Goal: Navigation & Orientation: Understand site structure

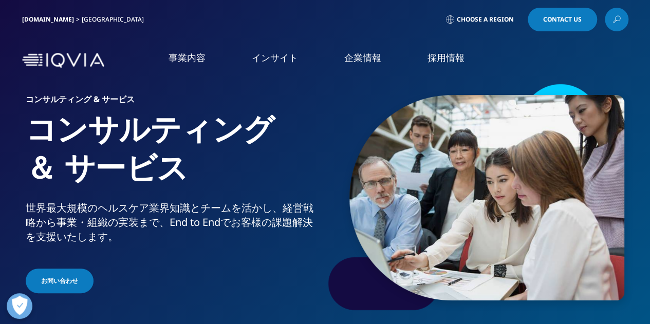
click at [474, 17] on span "Choose a Region" at bounding box center [485, 19] width 57 height 8
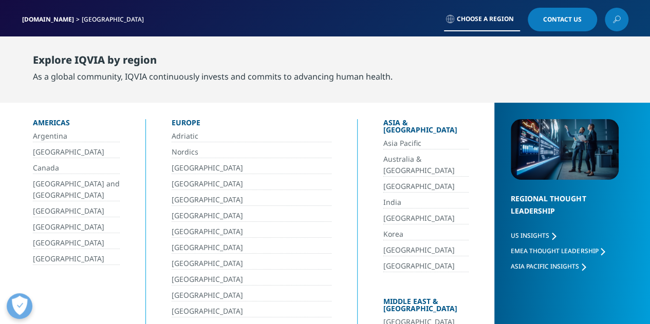
click at [383, 213] on link "[GEOGRAPHIC_DATA]" at bounding box center [426, 219] width 86 height 12
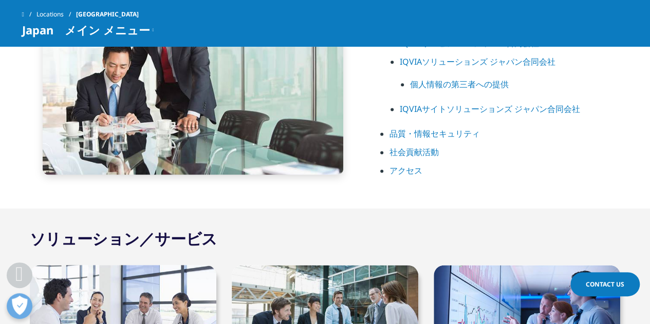
scroll to position [463, 0]
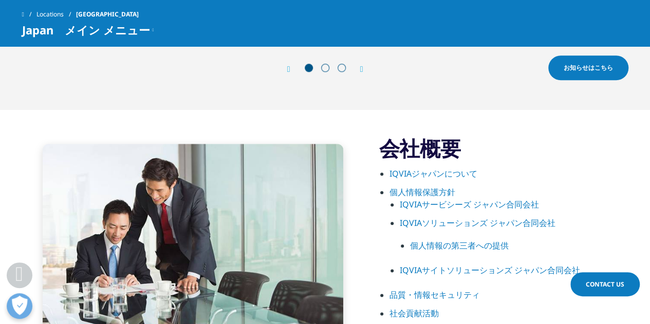
click at [418, 171] on link "IQVIAジャパンについて" at bounding box center [434, 173] width 88 height 11
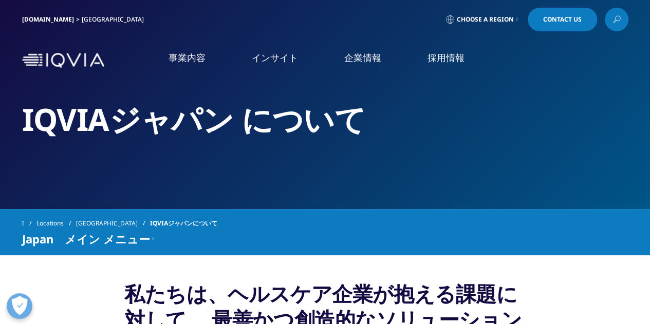
click at [61, 135] on link "IQVIAグループ" at bounding box center [121, 132] width 212 height 12
